Goal: Find specific page/section: Find specific page/section

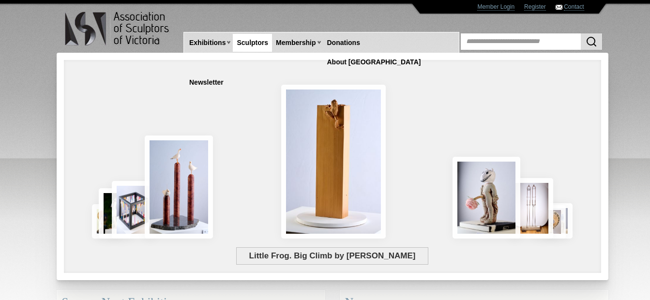
click at [251, 44] on link "Sculptors" at bounding box center [252, 43] width 39 height 18
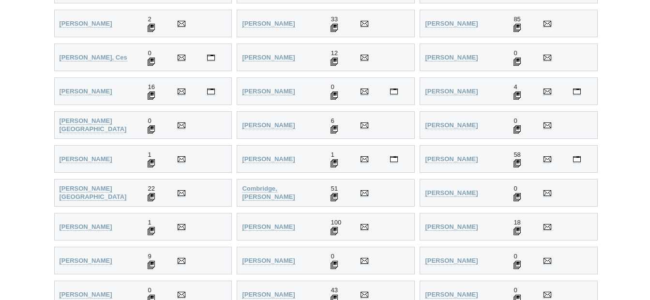
scroll to position [629, 0]
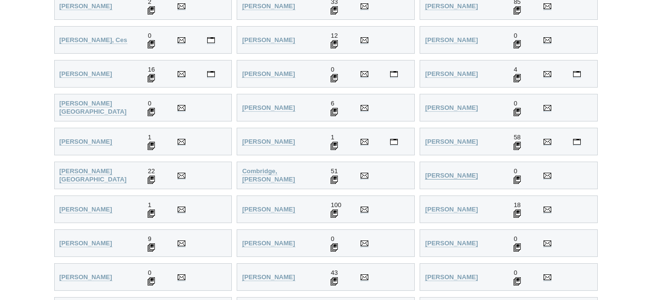
click at [441, 175] on strong "Cooper, Daryl" at bounding box center [451, 175] width 53 height 7
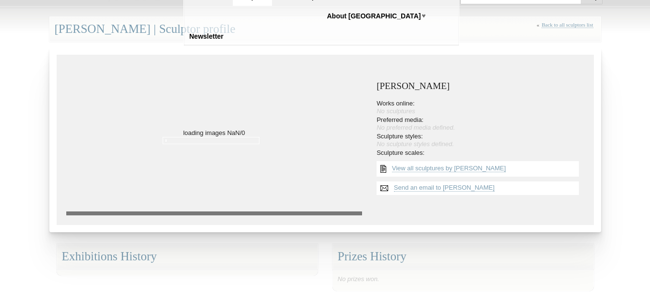
scroll to position [48, 0]
